Goal: Task Accomplishment & Management: Use online tool/utility

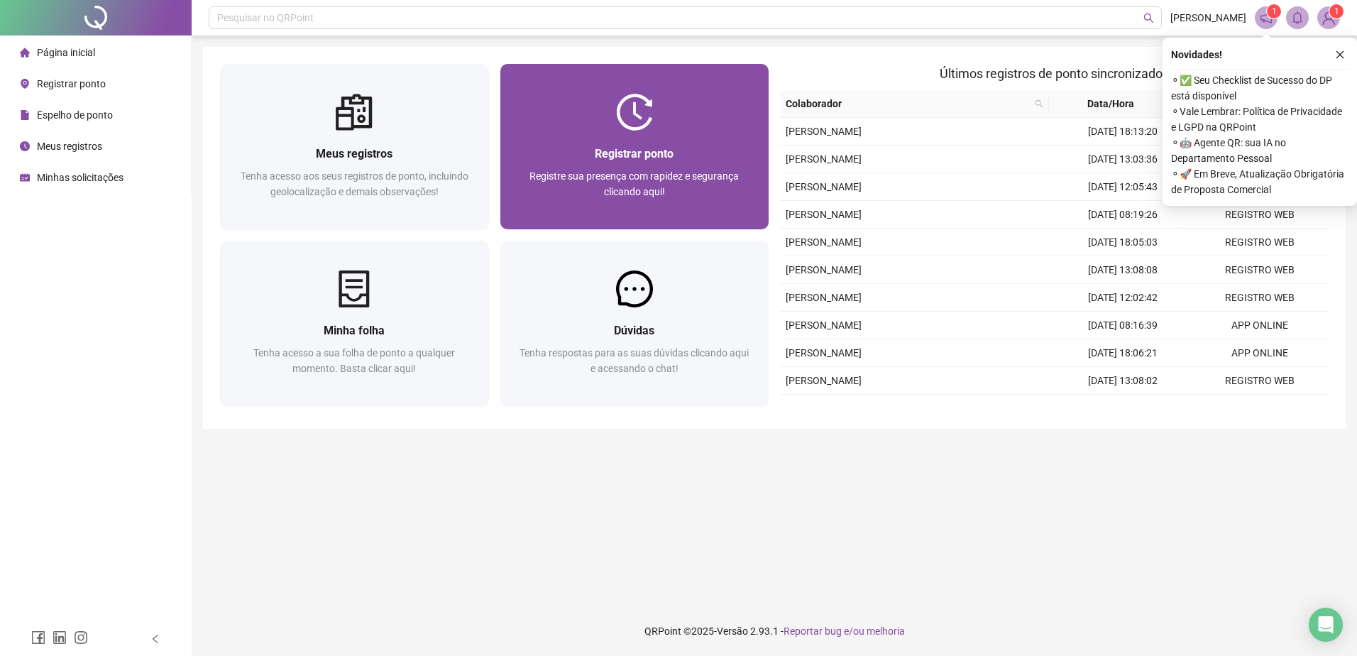
click at [665, 177] on span "Registre sua presença com rapidez e segurança clicando aqui!" at bounding box center [633, 183] width 209 height 27
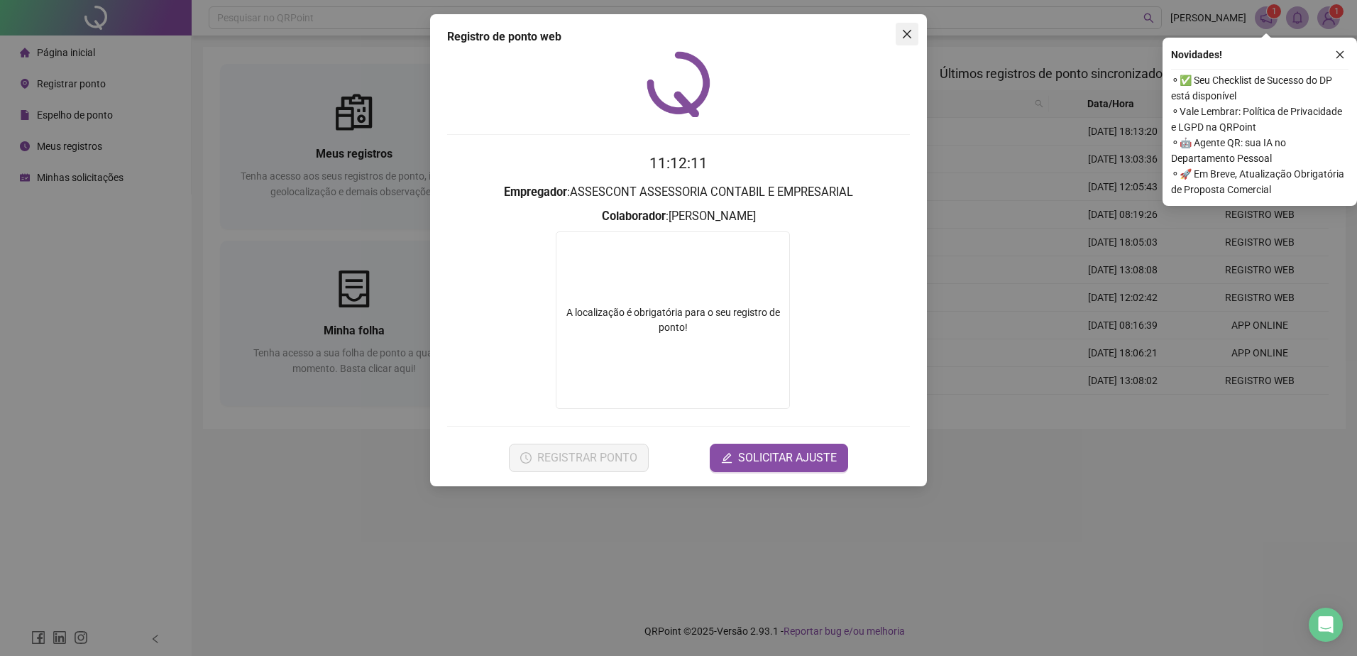
click at [909, 28] on icon "close" at bounding box center [906, 33] width 11 height 11
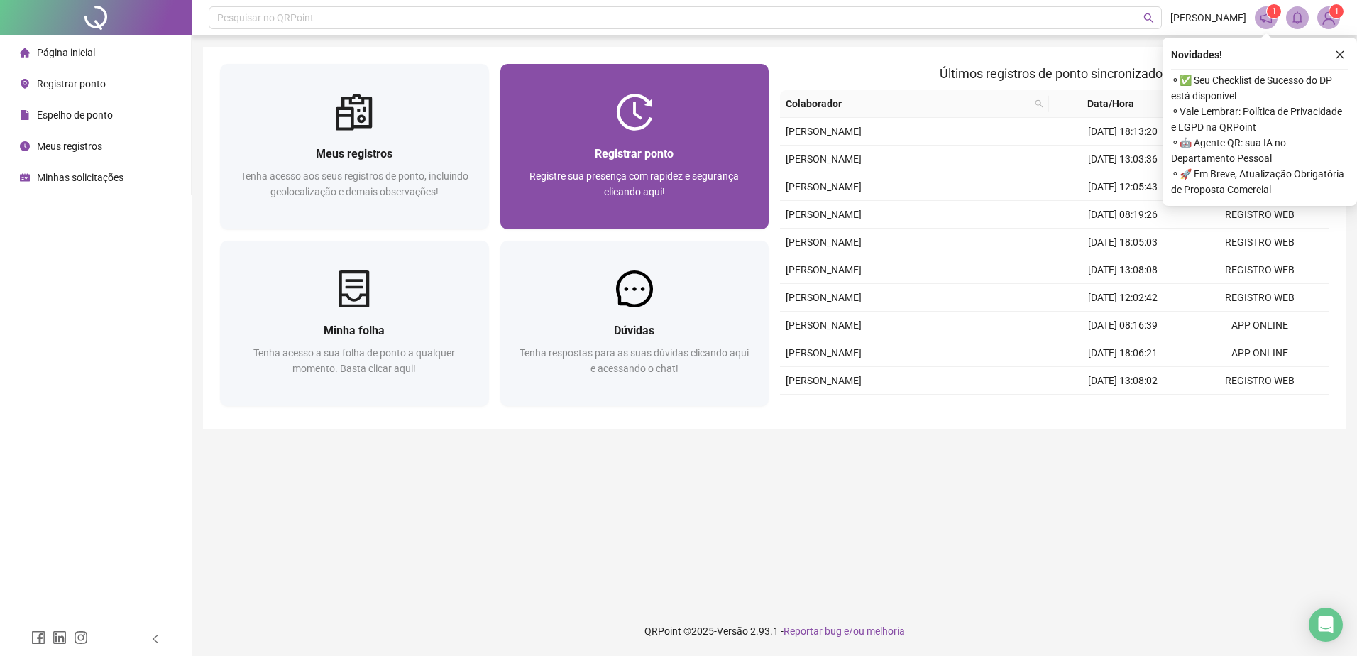
click at [644, 171] on span "Registre sua presença com rapidez e segurança clicando aqui!" at bounding box center [633, 183] width 209 height 27
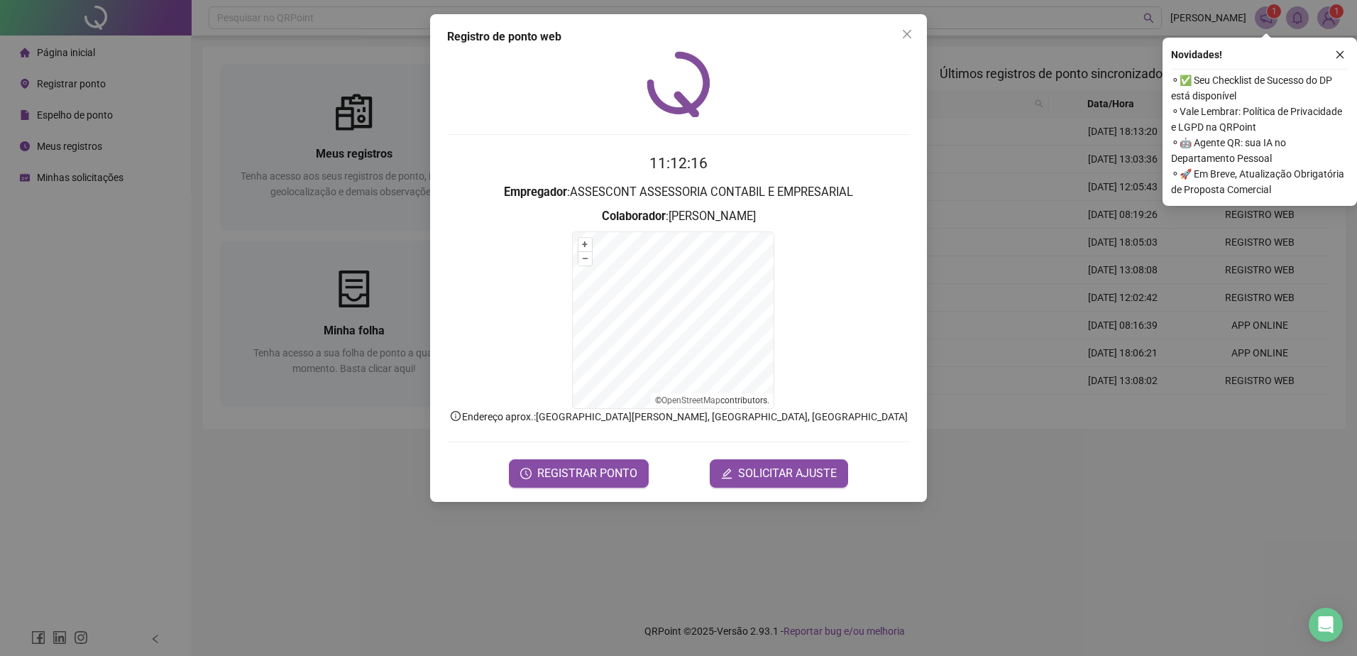
click at [600, 456] on form "11:12:16 Empregador : ASSESCONT ASSESSORIA CONTABIL E EMPRESARIAL Colaborador :…" at bounding box center [678, 319] width 463 height 335
click at [602, 467] on span "REGISTRAR PONTO" at bounding box center [587, 473] width 100 height 17
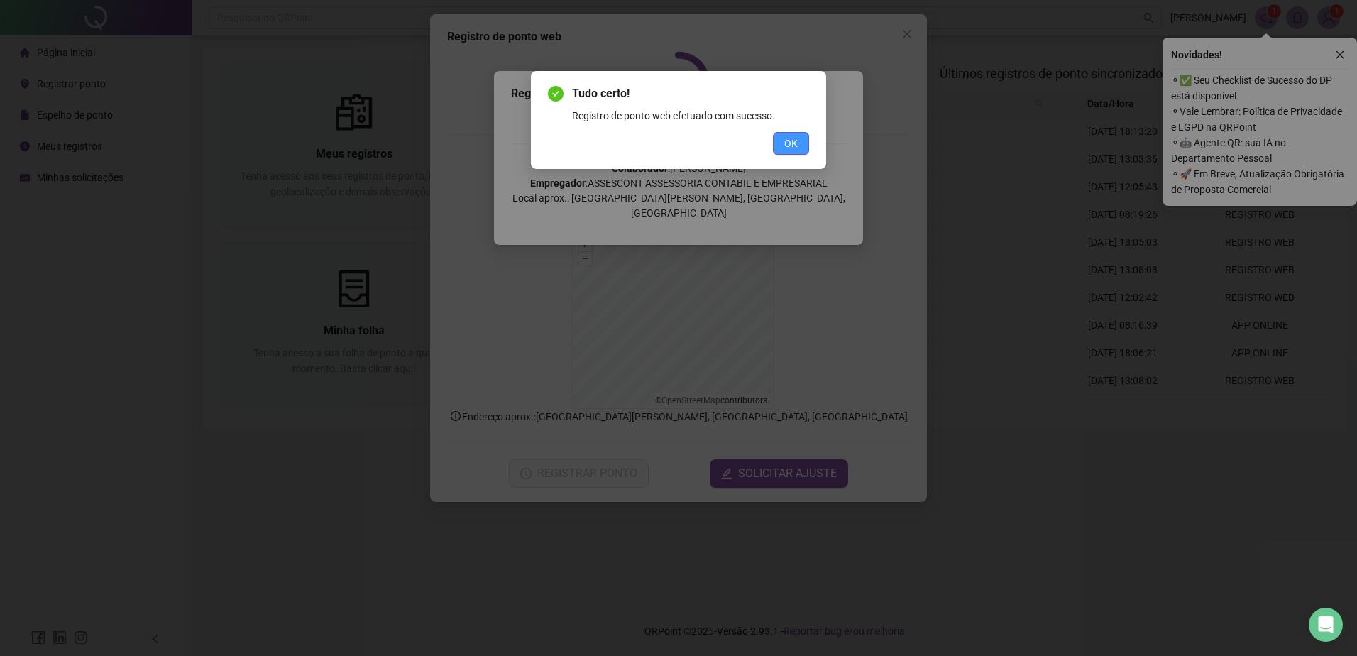
click at [794, 143] on span "OK" at bounding box center [790, 144] width 13 height 16
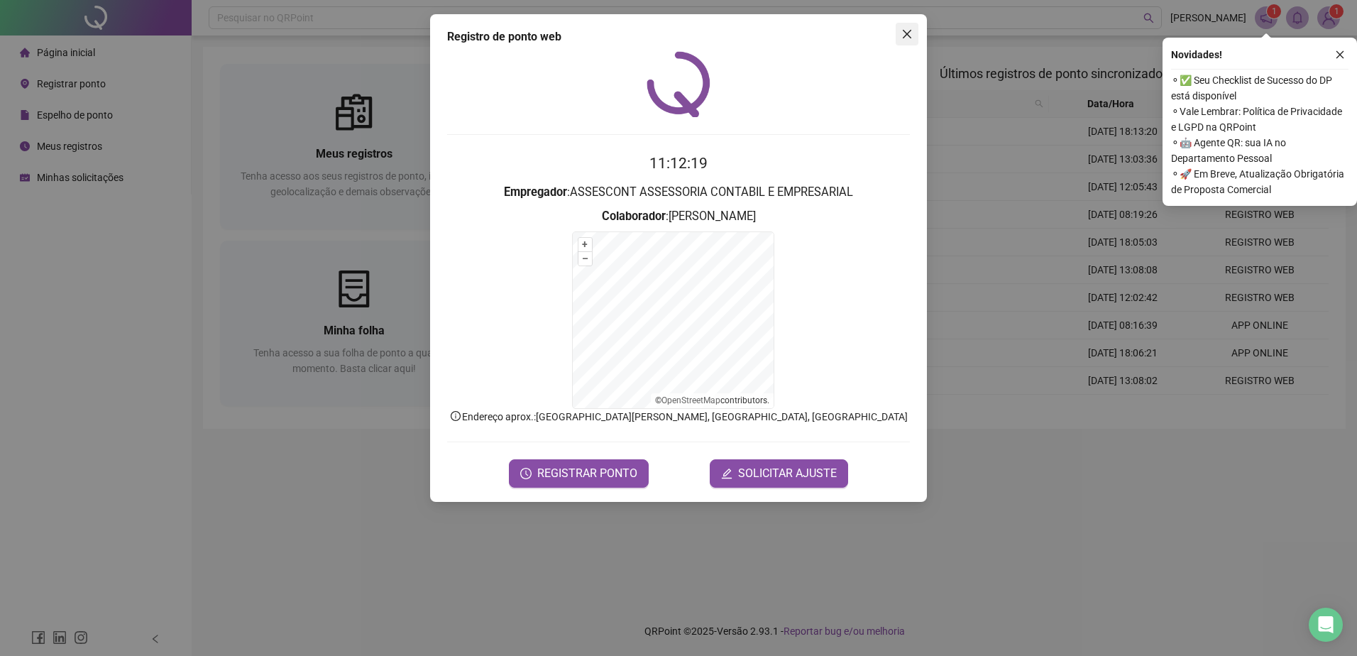
click at [900, 32] on span "Close" at bounding box center [906, 33] width 23 height 11
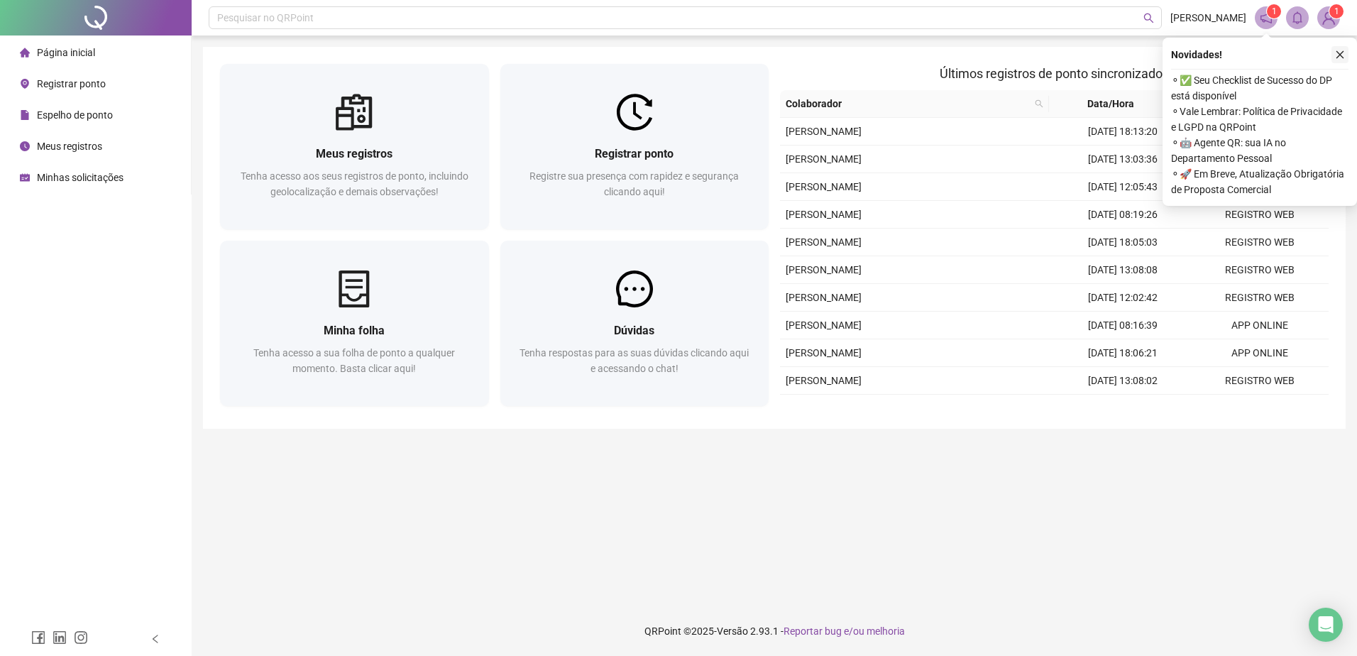
click at [1332, 48] on button "button" at bounding box center [1339, 54] width 17 height 17
